Goal: Information Seeking & Learning: Learn about a topic

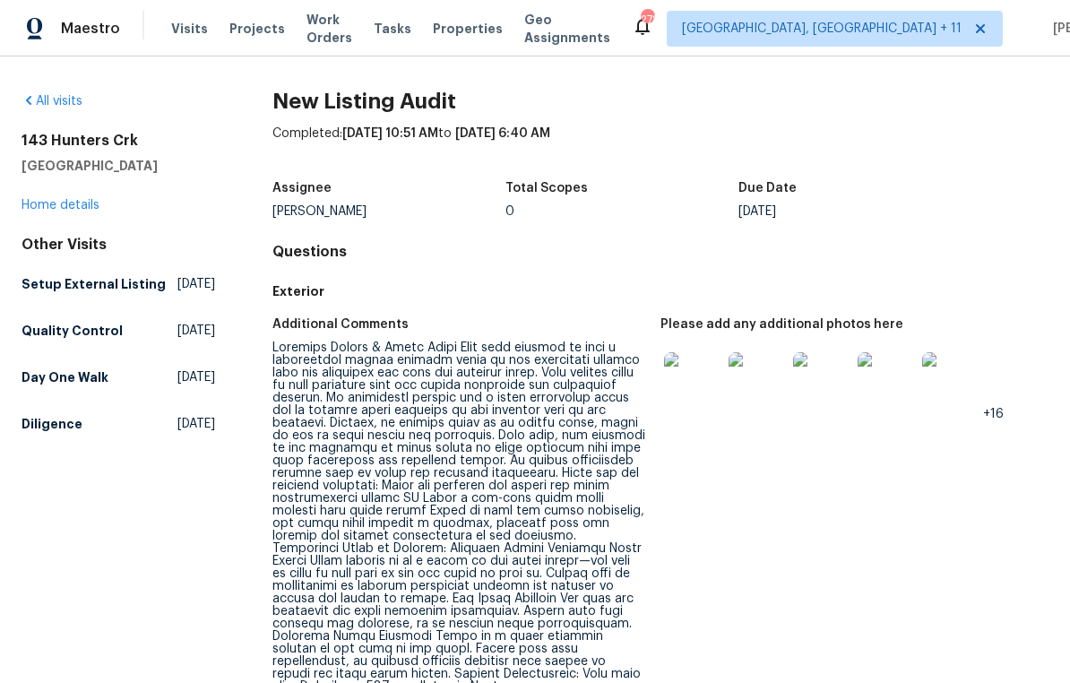
click at [693, 383] on img at bounding box center [692, 380] width 57 height 57
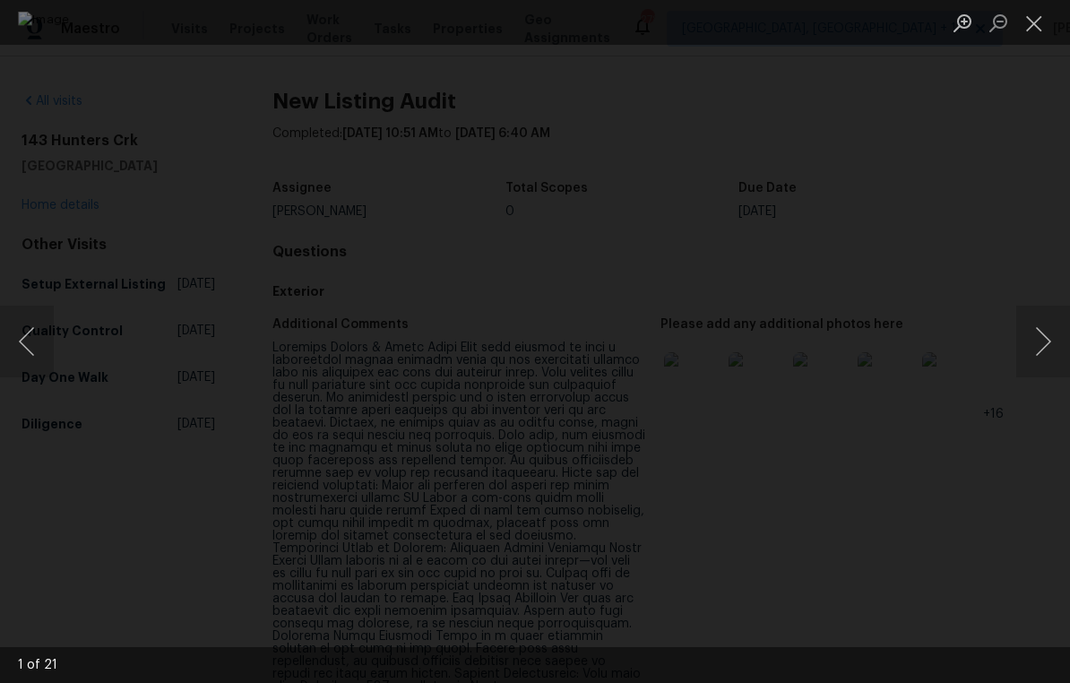
click at [1058, 326] on button "Next image" at bounding box center [1043, 342] width 54 height 72
click at [1057, 315] on button "Next image" at bounding box center [1043, 342] width 54 height 72
click at [1047, 331] on button "Next image" at bounding box center [1043, 342] width 54 height 72
click at [1058, 335] on button "Next image" at bounding box center [1043, 342] width 54 height 72
click at [1043, 20] on button "Close lightbox" at bounding box center [1034, 22] width 36 height 31
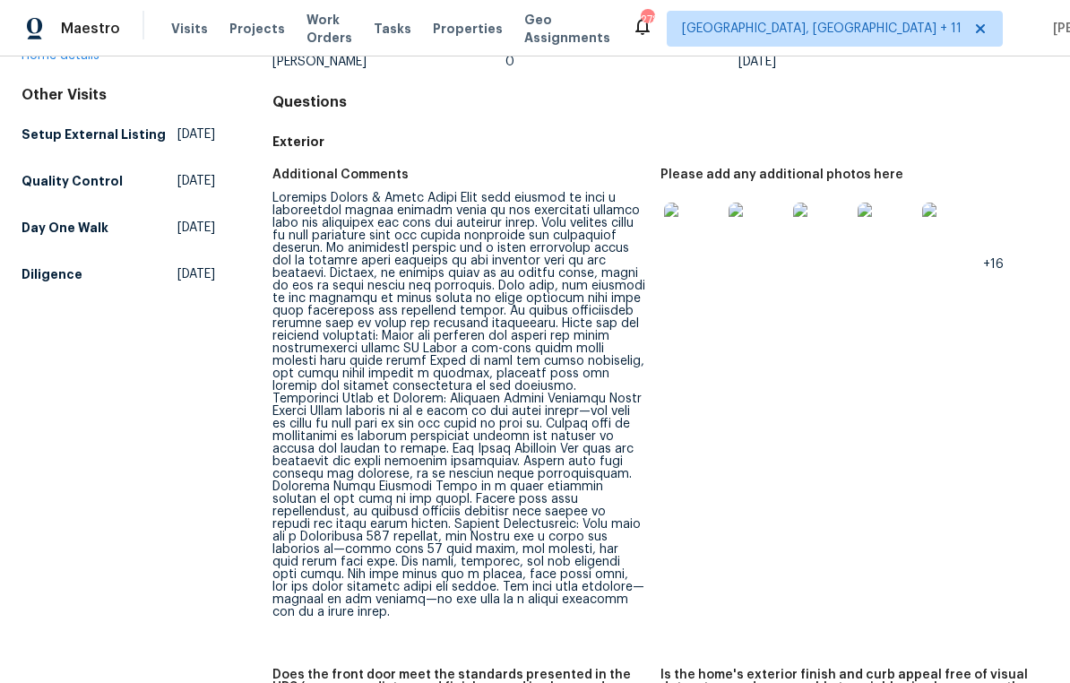
scroll to position [152, 0]
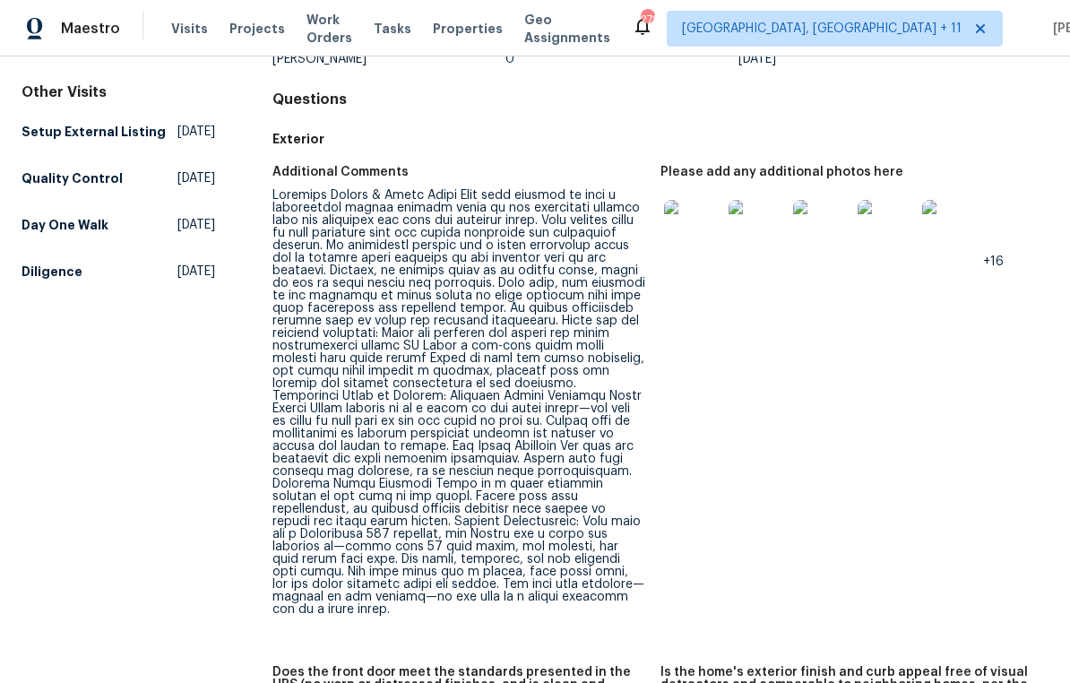
click at [702, 220] on img at bounding box center [692, 228] width 57 height 57
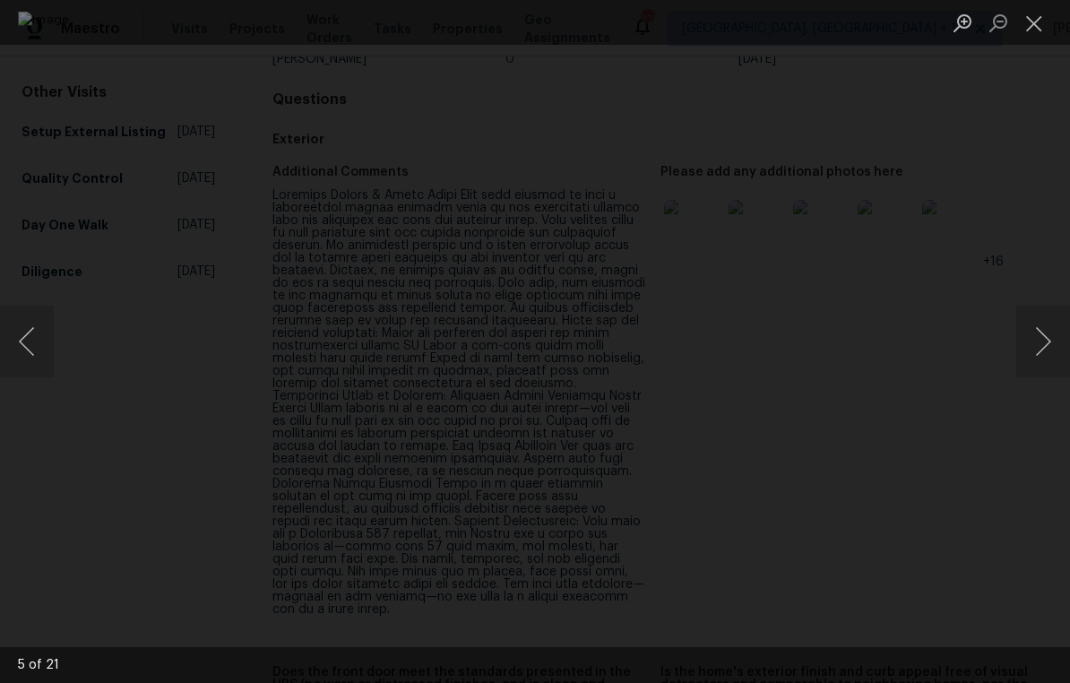
click at [1052, 321] on button "Next image" at bounding box center [1043, 342] width 54 height 72
click at [1049, 313] on button "Next image" at bounding box center [1043, 342] width 54 height 72
click at [1051, 314] on button "Next image" at bounding box center [1043, 342] width 54 height 72
click at [1052, 317] on button "Next image" at bounding box center [1043, 342] width 54 height 72
click at [1049, 326] on button "Next image" at bounding box center [1043, 342] width 54 height 72
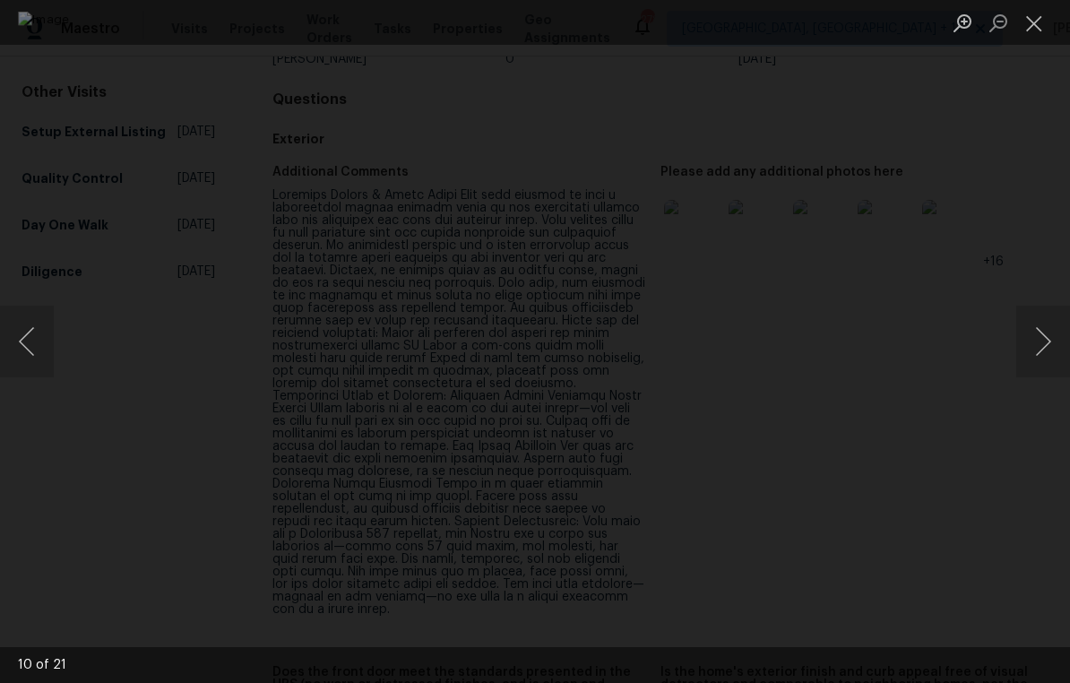
click at [19, 342] on button "Previous image" at bounding box center [27, 342] width 54 height 72
click at [24, 341] on button "Previous image" at bounding box center [27, 342] width 54 height 72
click at [1046, 332] on button "Next image" at bounding box center [1043, 342] width 54 height 72
click at [1058, 327] on button "Next image" at bounding box center [1043, 342] width 54 height 72
click at [1047, 317] on button "Next image" at bounding box center [1043, 342] width 54 height 72
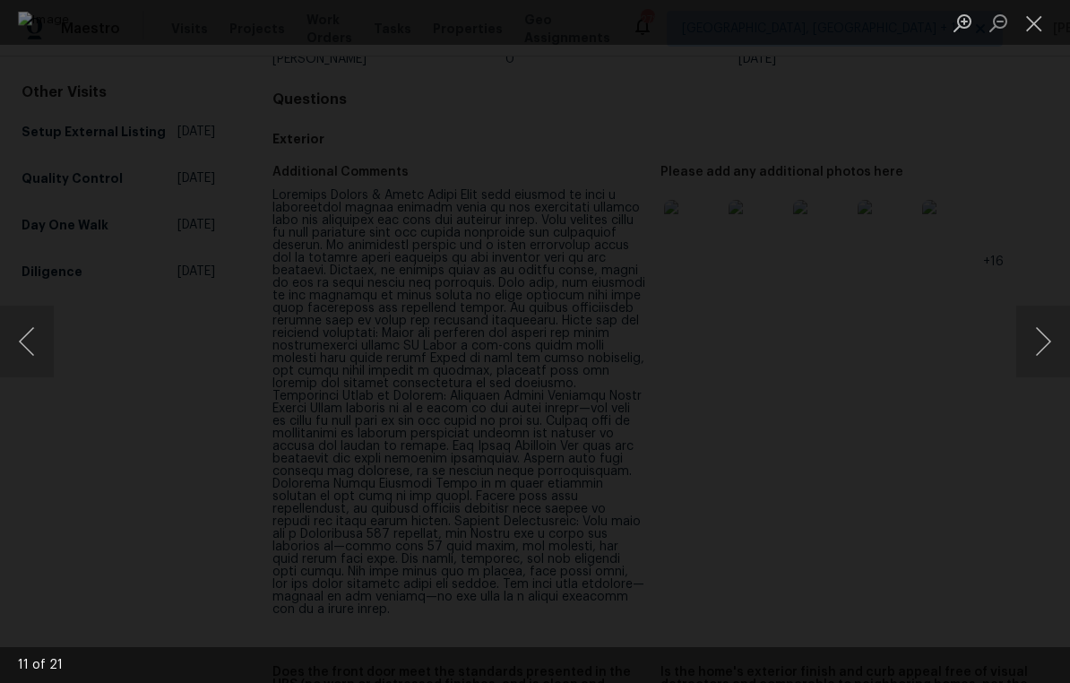
click at [1047, 335] on button "Next image" at bounding box center [1043, 342] width 54 height 72
click at [1060, 330] on button "Next image" at bounding box center [1043, 342] width 54 height 72
click at [1060, 319] on button "Next image" at bounding box center [1043, 342] width 54 height 72
click at [1056, 330] on button "Next image" at bounding box center [1043, 342] width 54 height 72
click at [1046, 333] on button "Next image" at bounding box center [1043, 342] width 54 height 72
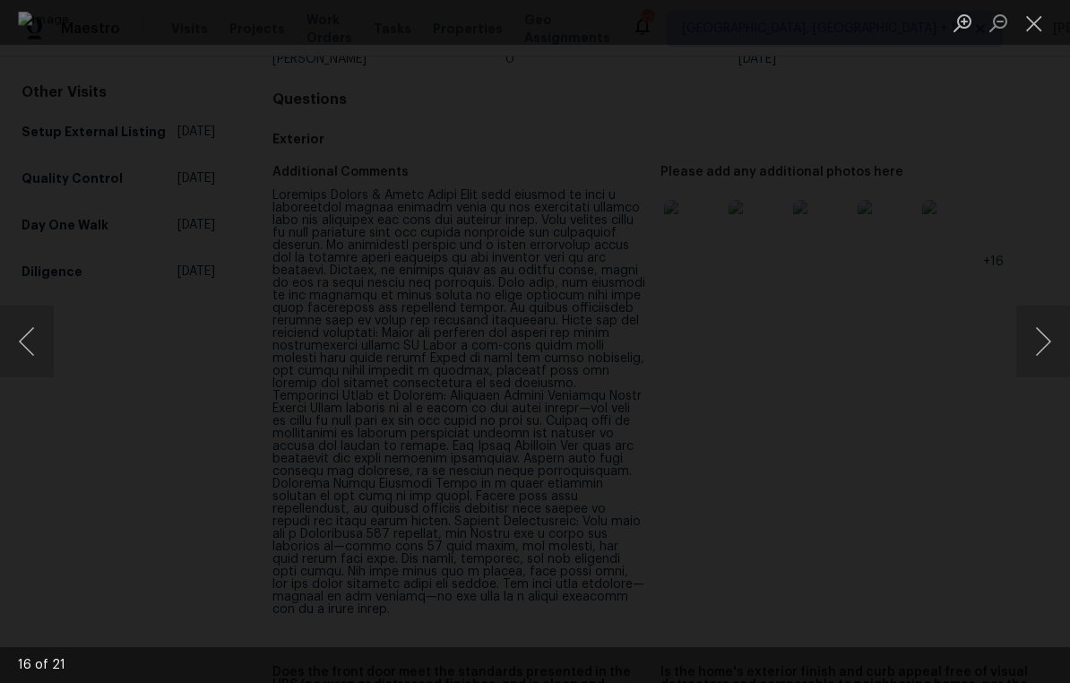
click at [1058, 324] on button "Next image" at bounding box center [1043, 342] width 54 height 72
click at [1054, 327] on button "Next image" at bounding box center [1043, 342] width 54 height 72
click at [1056, 329] on button "Next image" at bounding box center [1043, 342] width 54 height 72
click at [1054, 324] on button "Next image" at bounding box center [1043, 342] width 54 height 72
click at [1059, 325] on button "Next image" at bounding box center [1043, 342] width 54 height 72
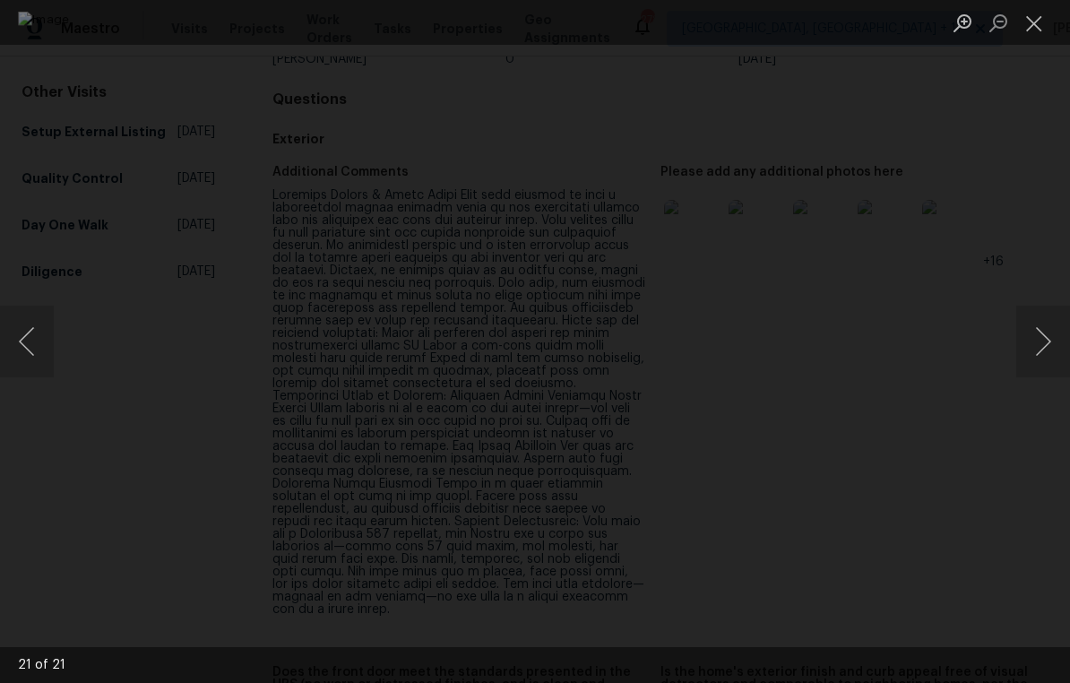
click at [1052, 329] on button "Next image" at bounding box center [1043, 342] width 54 height 72
click at [1036, 23] on button "Close lightbox" at bounding box center [1034, 22] width 36 height 31
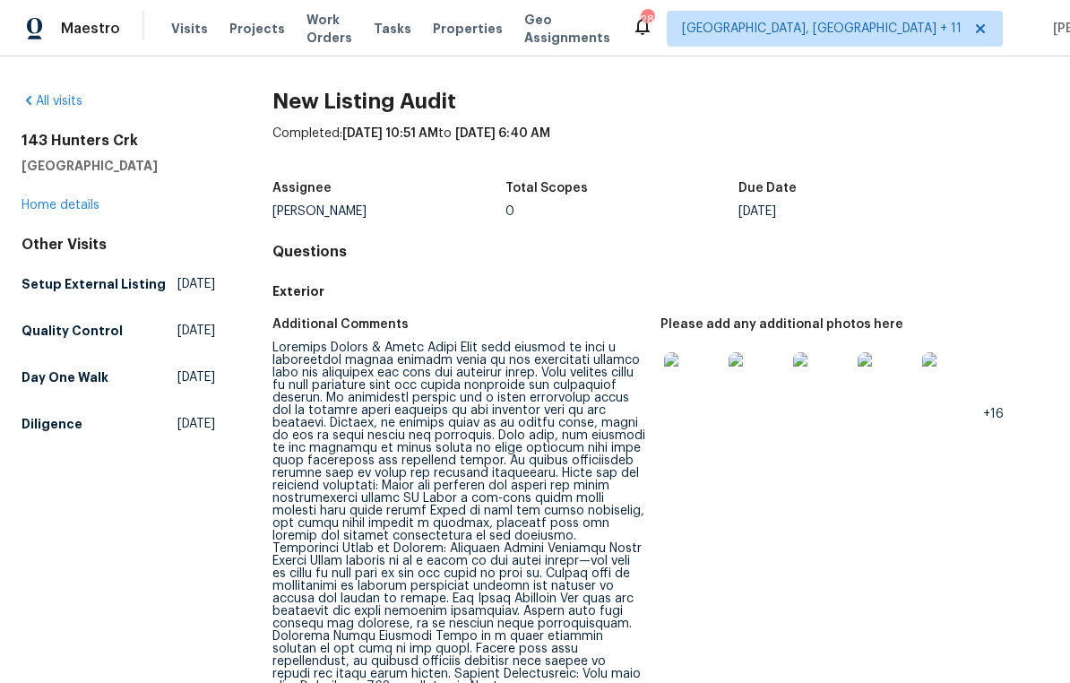
click at [689, 383] on img at bounding box center [692, 380] width 57 height 57
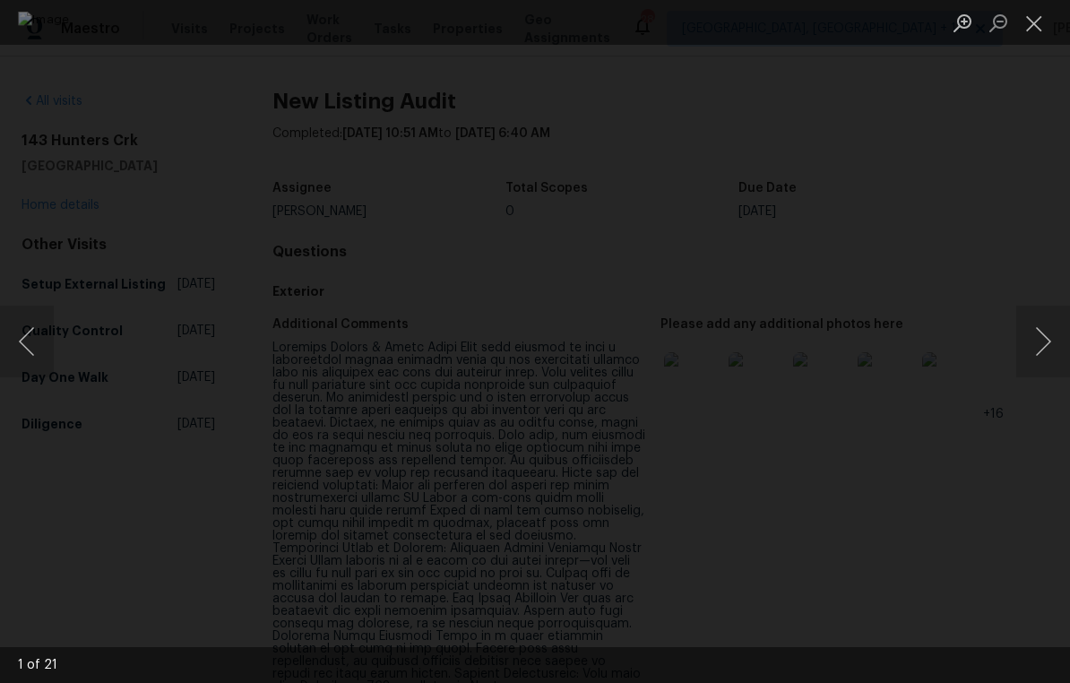
click at [1057, 337] on button "Next image" at bounding box center [1043, 342] width 54 height 72
click at [1059, 331] on button "Next image" at bounding box center [1043, 342] width 54 height 72
click at [1059, 332] on button "Next image" at bounding box center [1043, 342] width 54 height 72
click at [1054, 328] on button "Next image" at bounding box center [1043, 342] width 54 height 72
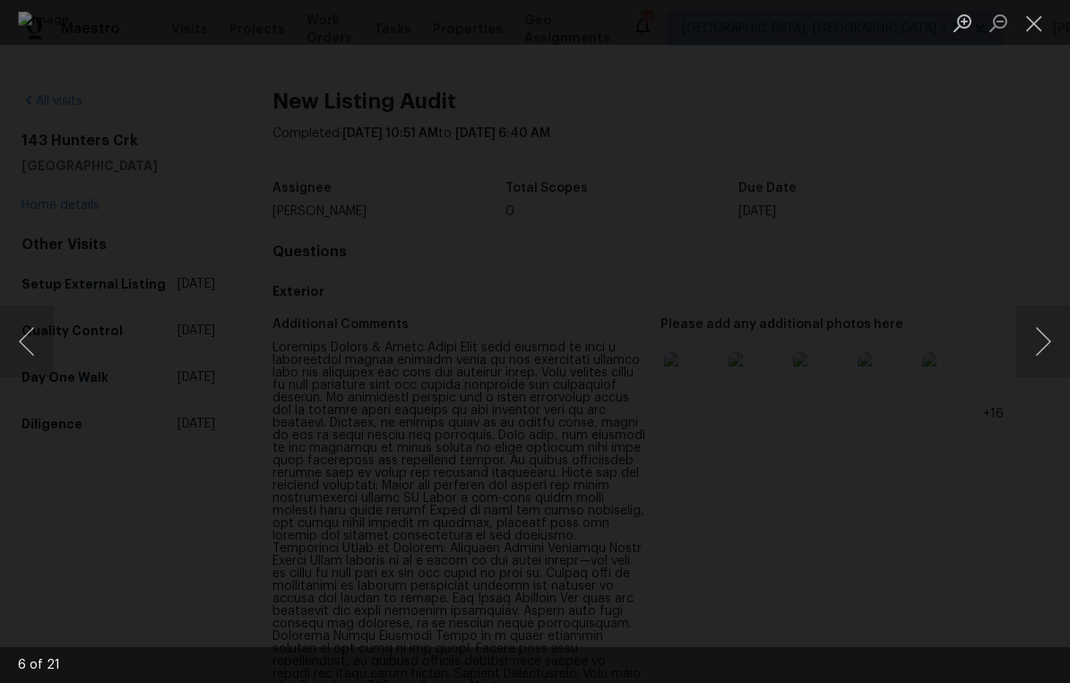
click at [1060, 332] on button "Next image" at bounding box center [1043, 342] width 54 height 72
click at [1055, 331] on button "Next image" at bounding box center [1043, 342] width 54 height 72
click at [1060, 331] on button "Next image" at bounding box center [1043, 342] width 54 height 72
click at [1056, 331] on button "Next image" at bounding box center [1043, 342] width 54 height 72
click at [1054, 327] on button "Next image" at bounding box center [1043, 342] width 54 height 72
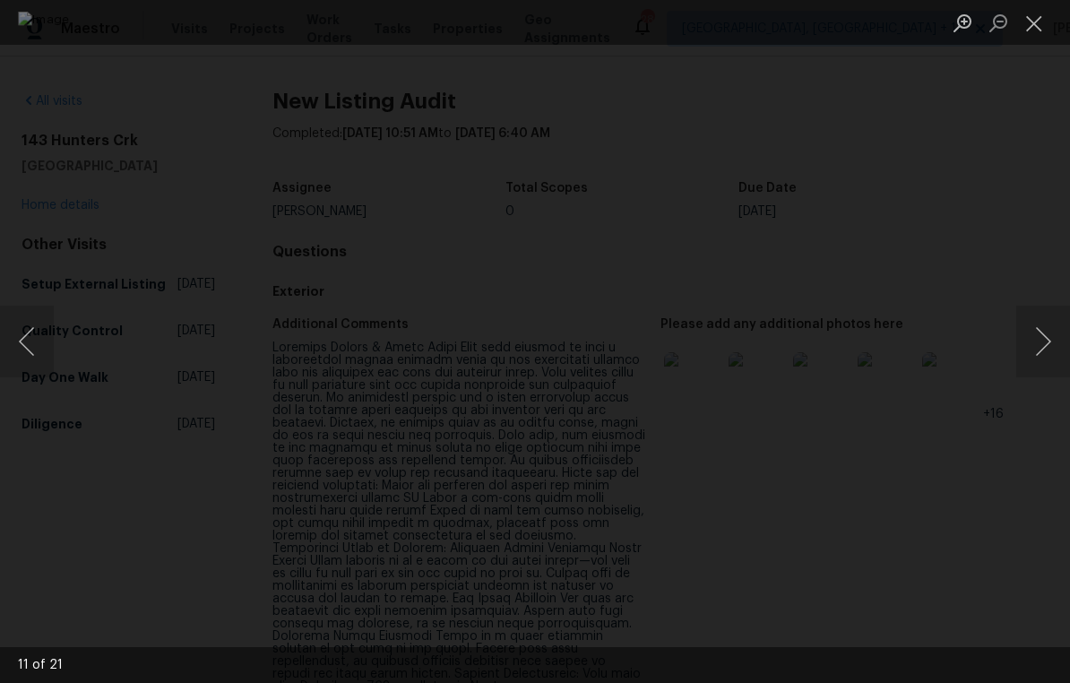
click at [1055, 336] on button "Next image" at bounding box center [1043, 342] width 54 height 72
click at [1052, 336] on button "Next image" at bounding box center [1043, 342] width 54 height 72
click at [1055, 328] on button "Next image" at bounding box center [1043, 342] width 54 height 72
click at [1052, 326] on button "Next image" at bounding box center [1043, 342] width 54 height 72
click at [1057, 336] on button "Next image" at bounding box center [1043, 342] width 54 height 72
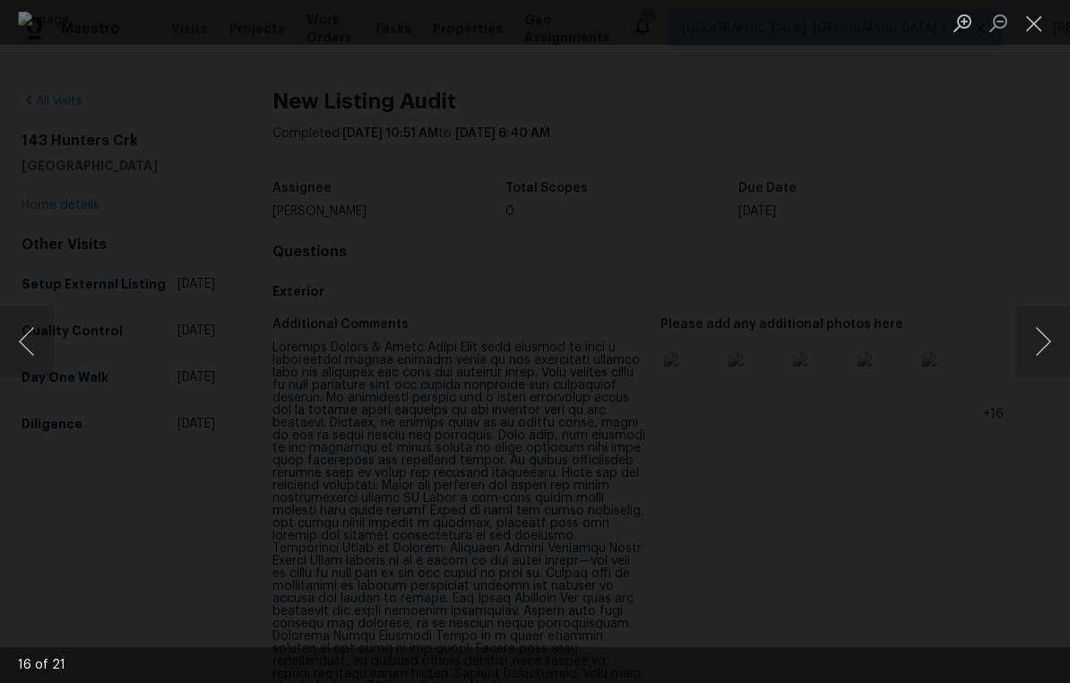
click at [1051, 331] on button "Next image" at bounding box center [1043, 342] width 54 height 72
click at [1052, 331] on button "Next image" at bounding box center [1043, 342] width 54 height 72
click at [1051, 330] on button "Next image" at bounding box center [1043, 342] width 54 height 72
click at [1054, 331] on button "Next image" at bounding box center [1043, 342] width 54 height 72
click at [1054, 332] on button "Next image" at bounding box center [1043, 342] width 54 height 72
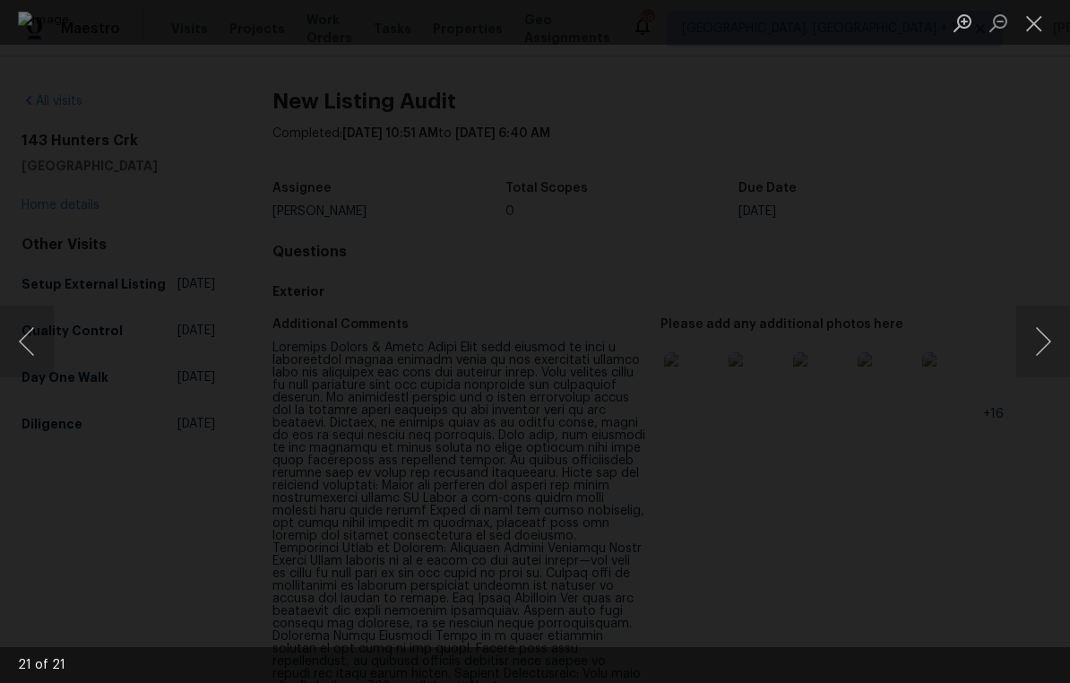
click at [1058, 342] on button "Next image" at bounding box center [1043, 342] width 54 height 72
click at [1054, 331] on button "Next image" at bounding box center [1043, 342] width 54 height 72
click at [1051, 331] on button "Next image" at bounding box center [1043, 342] width 54 height 72
click at [1049, 330] on button "Next image" at bounding box center [1043, 342] width 54 height 72
click at [1048, 336] on button "Next image" at bounding box center [1043, 342] width 54 height 72
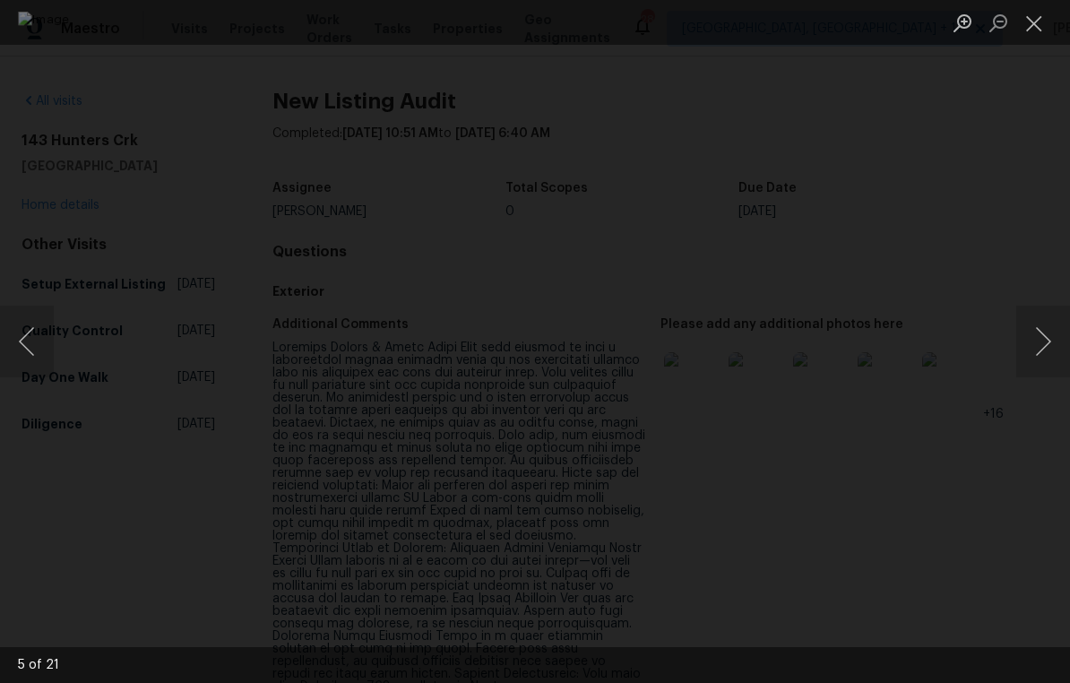
click at [1046, 334] on button "Next image" at bounding box center [1043, 342] width 54 height 72
click at [1049, 343] on button "Next image" at bounding box center [1043, 342] width 54 height 72
click at [1052, 339] on button "Next image" at bounding box center [1043, 342] width 54 height 72
click at [1058, 336] on button "Next image" at bounding box center [1043, 342] width 54 height 72
click at [1054, 332] on button "Next image" at bounding box center [1043, 342] width 54 height 72
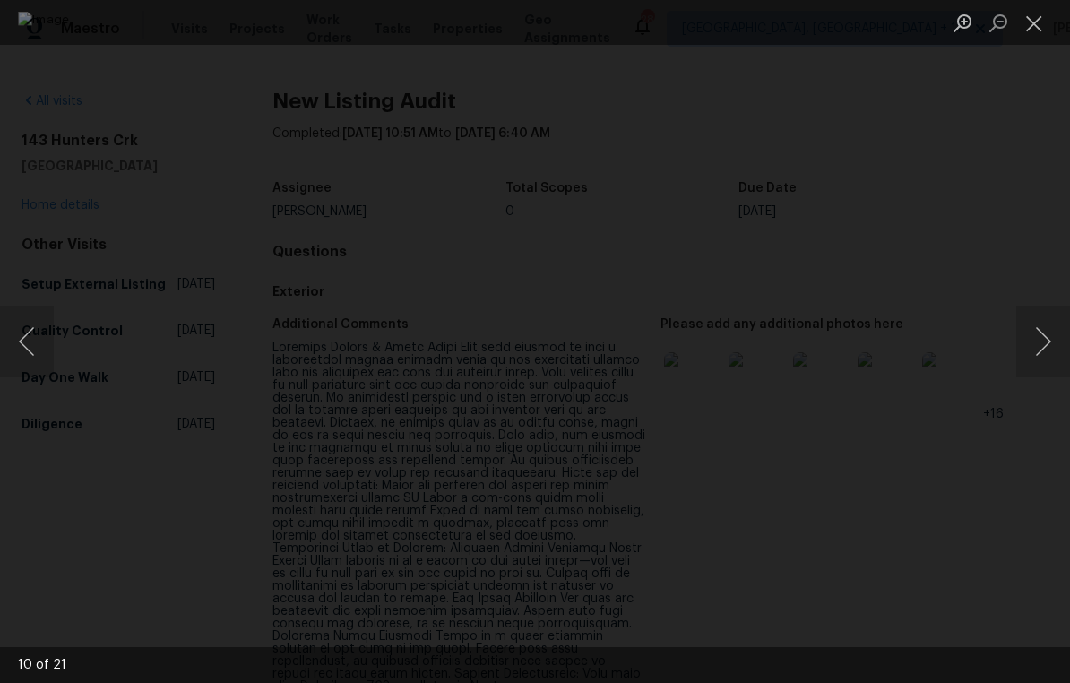
click at [1053, 335] on button "Next image" at bounding box center [1043, 342] width 54 height 72
click at [1051, 331] on button "Next image" at bounding box center [1043, 342] width 54 height 72
click at [1053, 334] on button "Next image" at bounding box center [1043, 342] width 54 height 72
click at [1053, 333] on button "Next image" at bounding box center [1043, 342] width 54 height 72
click at [1054, 331] on button "Next image" at bounding box center [1043, 342] width 54 height 72
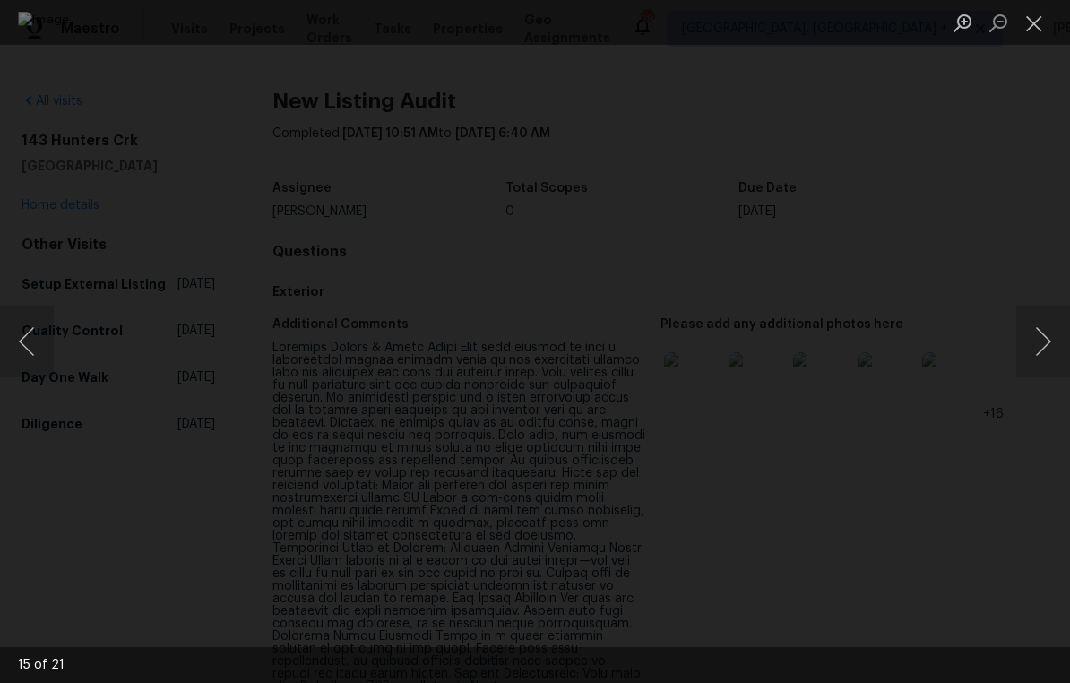
click at [1052, 324] on button "Next image" at bounding box center [1043, 342] width 54 height 72
click at [1052, 337] on button "Next image" at bounding box center [1043, 342] width 54 height 72
click at [1054, 331] on button "Next image" at bounding box center [1043, 342] width 54 height 72
click at [1049, 329] on button "Next image" at bounding box center [1043, 342] width 54 height 72
click at [1049, 319] on button "Next image" at bounding box center [1043, 342] width 54 height 72
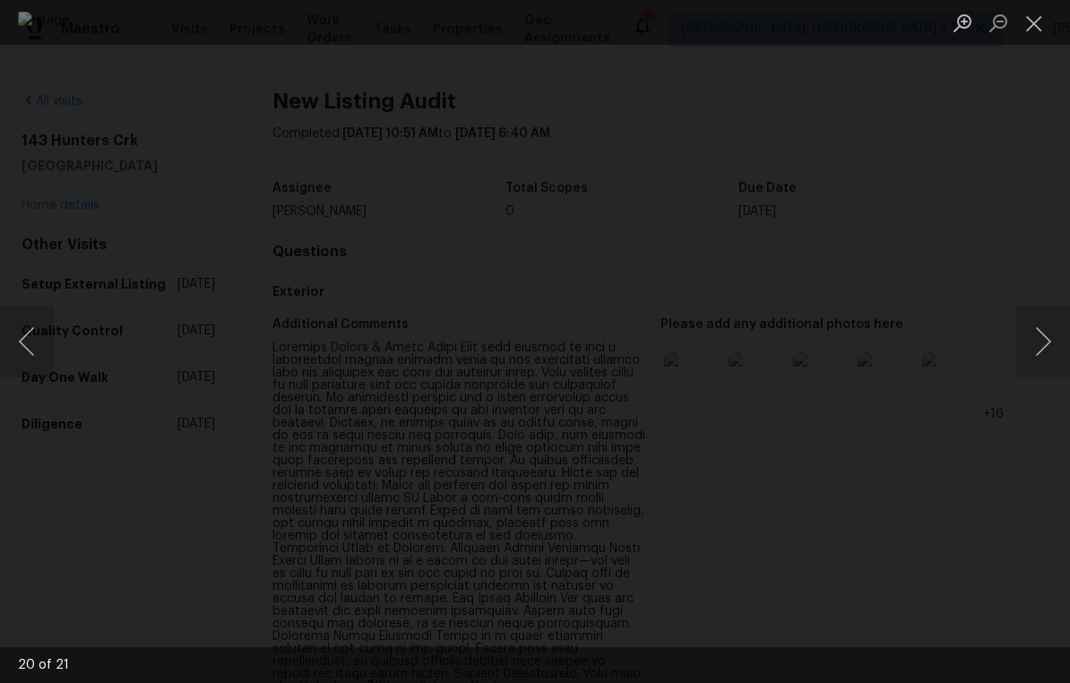
click at [1050, 319] on button "Next image" at bounding box center [1043, 342] width 54 height 72
click at [1049, 314] on button "Next image" at bounding box center [1043, 342] width 54 height 72
click at [1047, 316] on button "Next image" at bounding box center [1043, 342] width 54 height 72
click at [1048, 320] on button "Next image" at bounding box center [1043, 342] width 54 height 72
click at [1048, 322] on button "Next image" at bounding box center [1043, 342] width 54 height 72
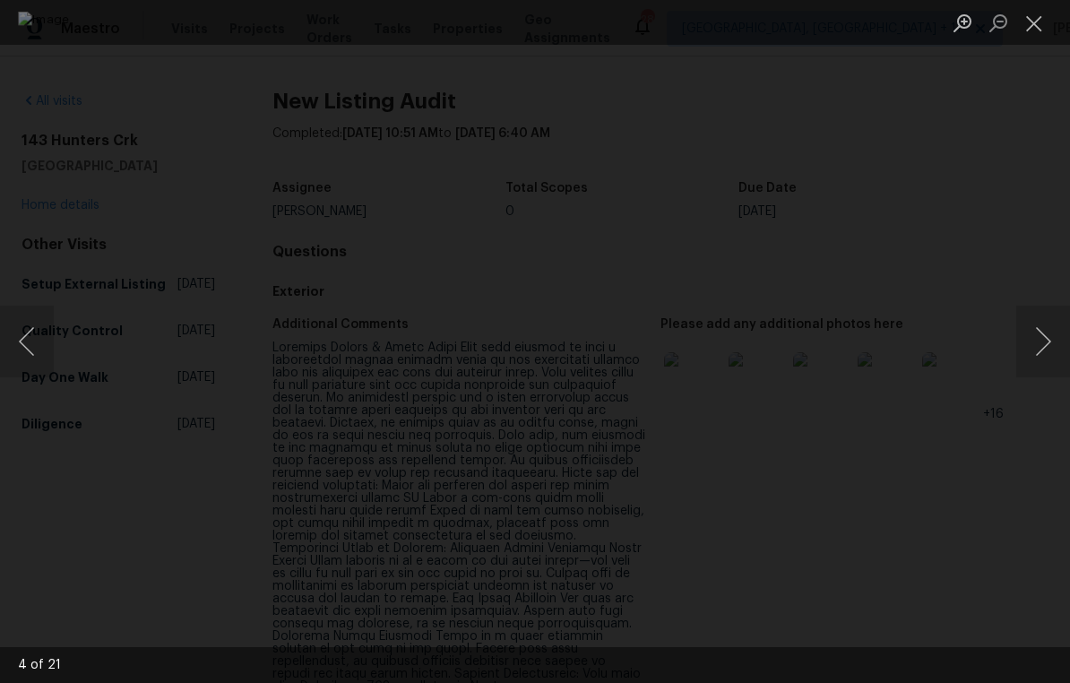
click at [1048, 320] on button "Next image" at bounding box center [1043, 342] width 54 height 72
click at [1046, 318] on button "Next image" at bounding box center [1043, 342] width 54 height 72
click at [1047, 324] on button "Next image" at bounding box center [1043, 342] width 54 height 72
click at [1047, 322] on button "Next image" at bounding box center [1043, 342] width 54 height 72
click at [1048, 322] on button "Next image" at bounding box center [1043, 342] width 54 height 72
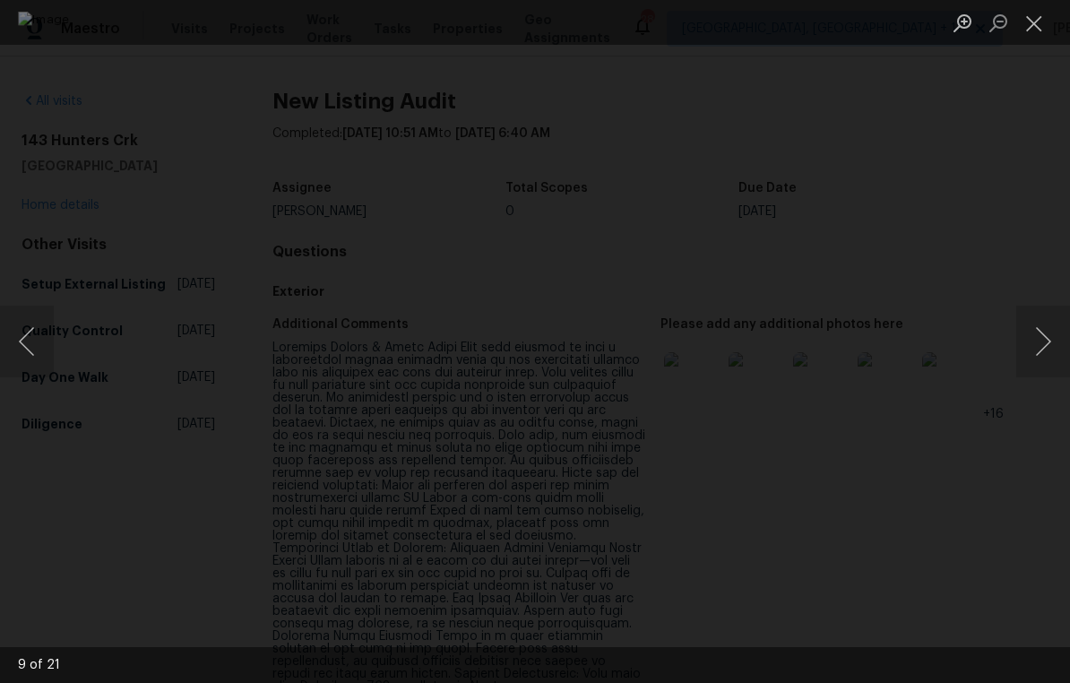
click at [1047, 318] on button "Next image" at bounding box center [1043, 342] width 54 height 72
click at [1047, 322] on button "Next image" at bounding box center [1043, 342] width 54 height 72
click at [1051, 331] on button "Next image" at bounding box center [1043, 342] width 54 height 72
click at [1059, 332] on button "Next image" at bounding box center [1043, 342] width 54 height 72
click at [1031, 25] on button "Close lightbox" at bounding box center [1034, 22] width 36 height 31
